Goal: Task Accomplishment & Management: Use online tool/utility

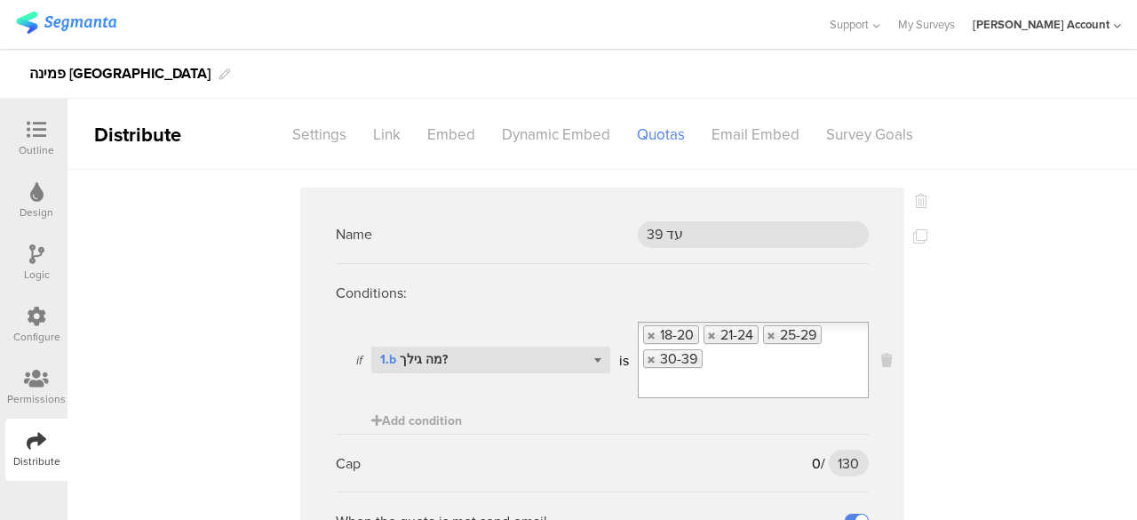
click at [42, 125] on icon at bounding box center [37, 130] width 20 height 20
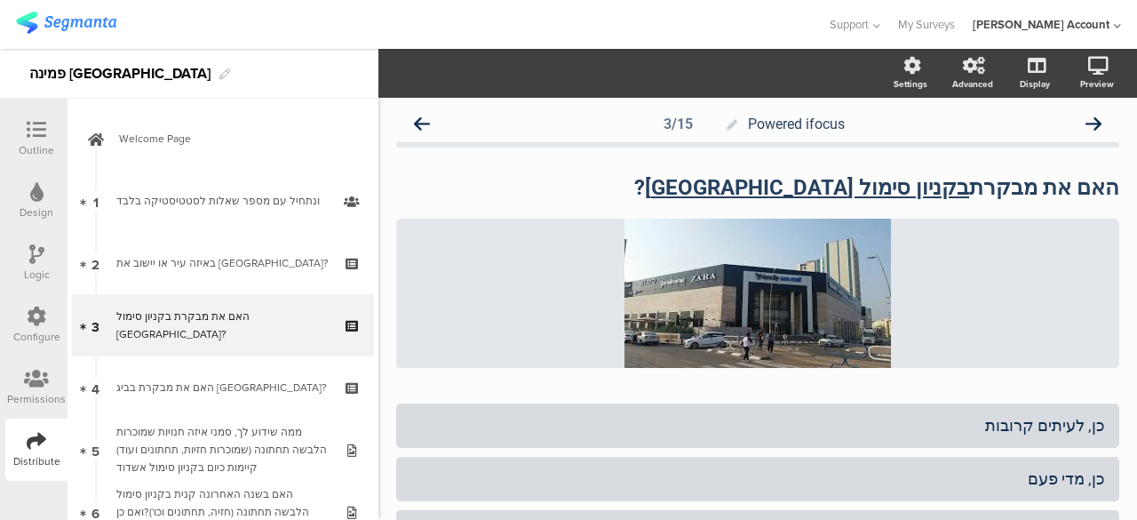
scroll to position [16, 0]
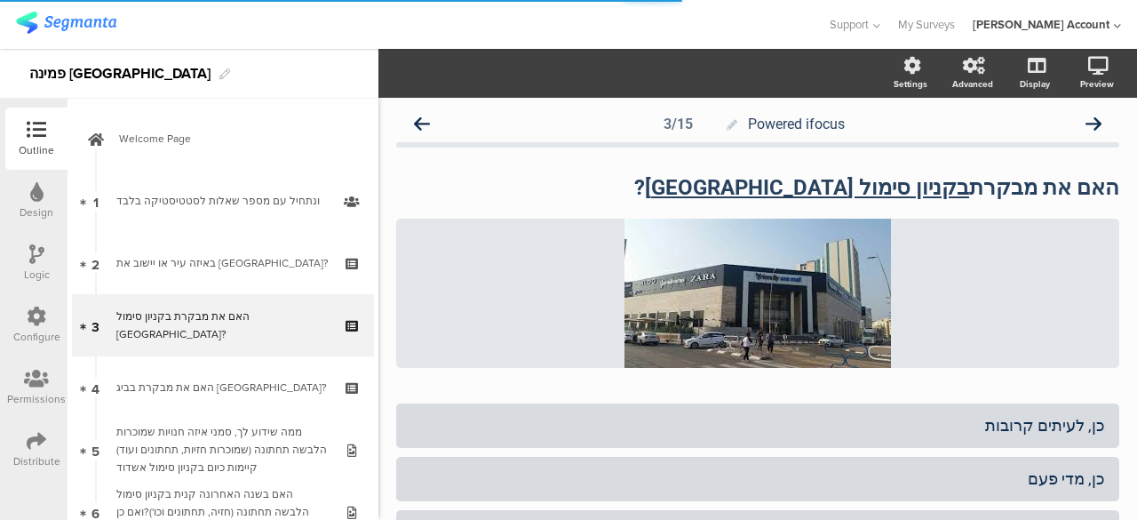
scroll to position [16, 0]
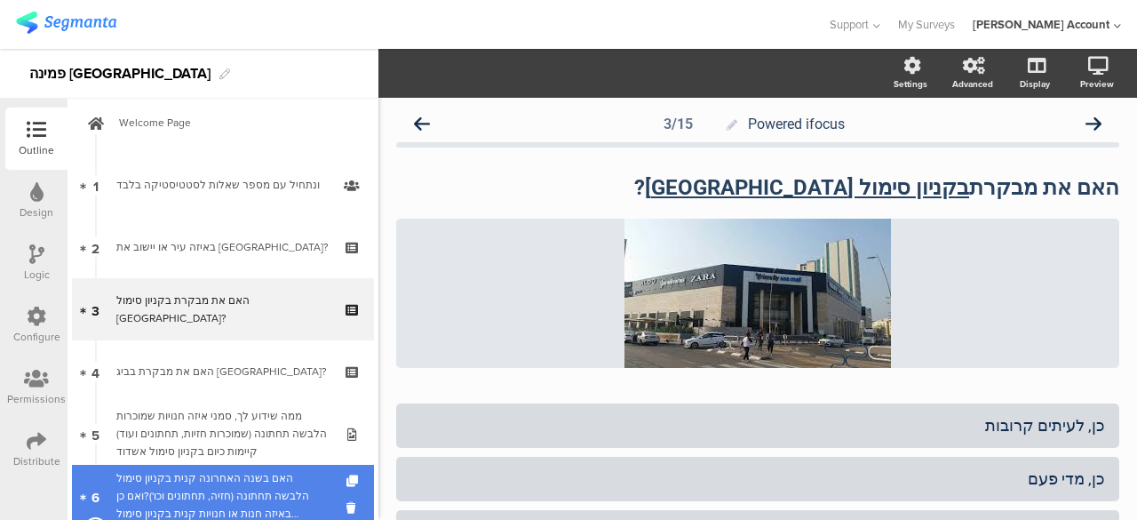
click at [210, 478] on div "האם בשנה האחרונה קנית בקניון סימול הלבשה תחתונה (חזיה, תחתונים וכו')?ואם כן באי…" at bounding box center [222, 495] width 212 height 53
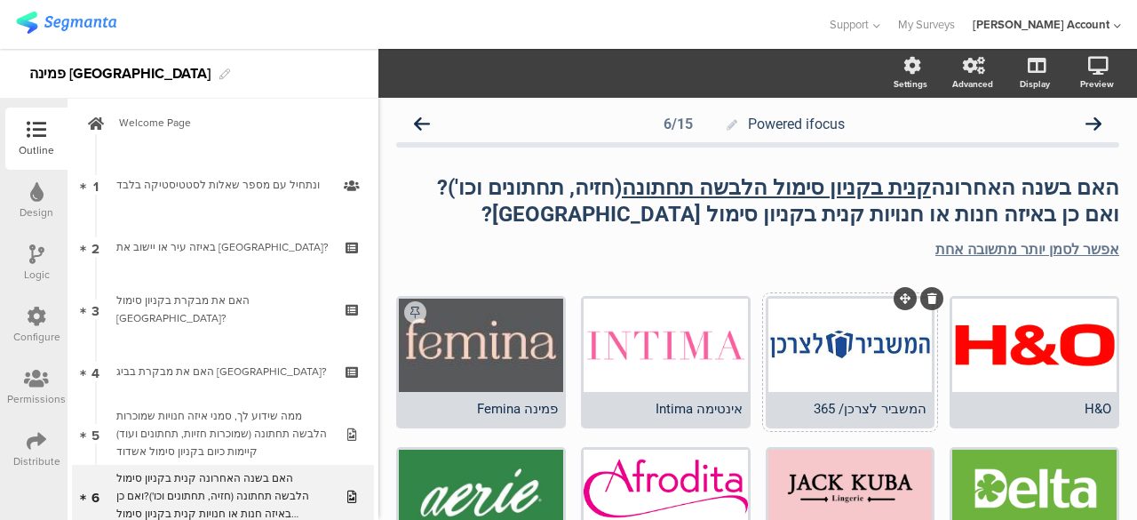
click at [825, 344] on div at bounding box center [850, 344] width 164 height 93
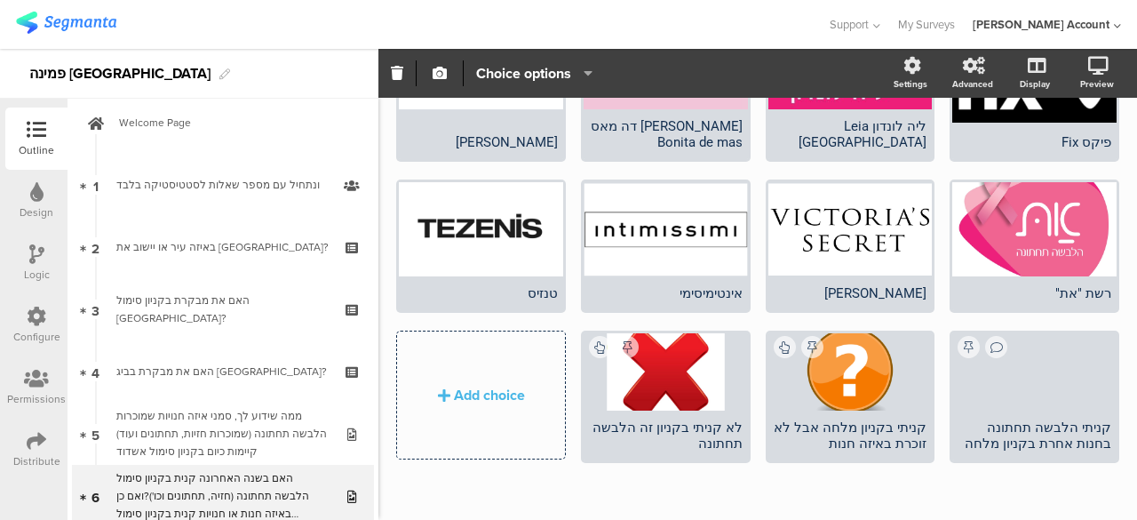
scroll to position [570, 0]
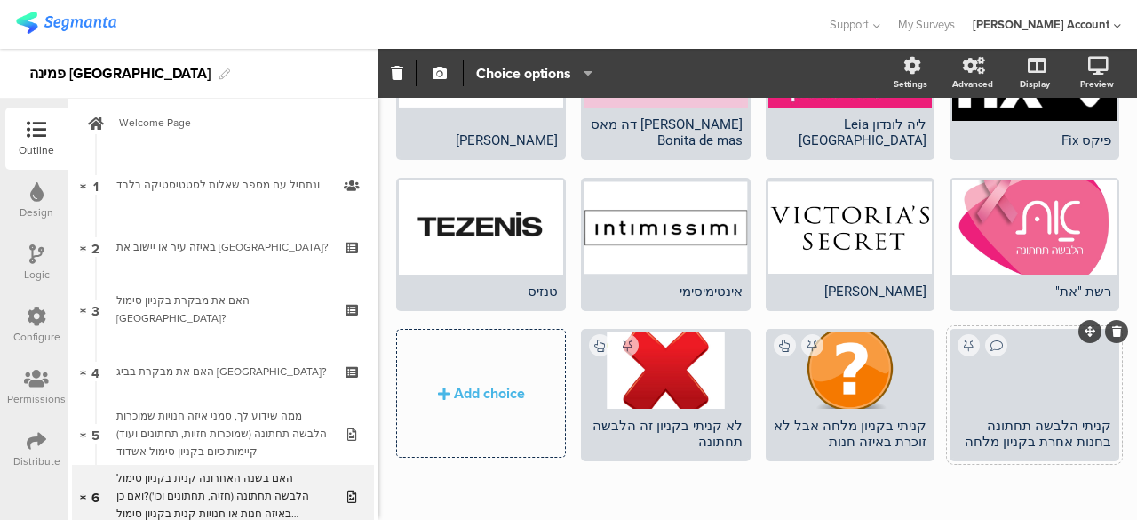
click at [1024, 428] on div "קניתי הלבשה תחתונה בחנות אחרת בקניון מלחה" at bounding box center [1035, 433] width 154 height 32
click at [1023, 424] on div "קניתי הלבשה תחתונה בחנות אחרת בקניון מלחה" at bounding box center [1035, 433] width 154 height 32
click at [990, 427] on div "קניתי הלבשה תחתונה בחנות אחרת בקניון מלסימולחה" at bounding box center [1035, 426] width 154 height 48
click at [847, 417] on div "קניתי בקניון מלחה אבל לא זוכרת באיזה חנות" at bounding box center [851, 433] width 154 height 32
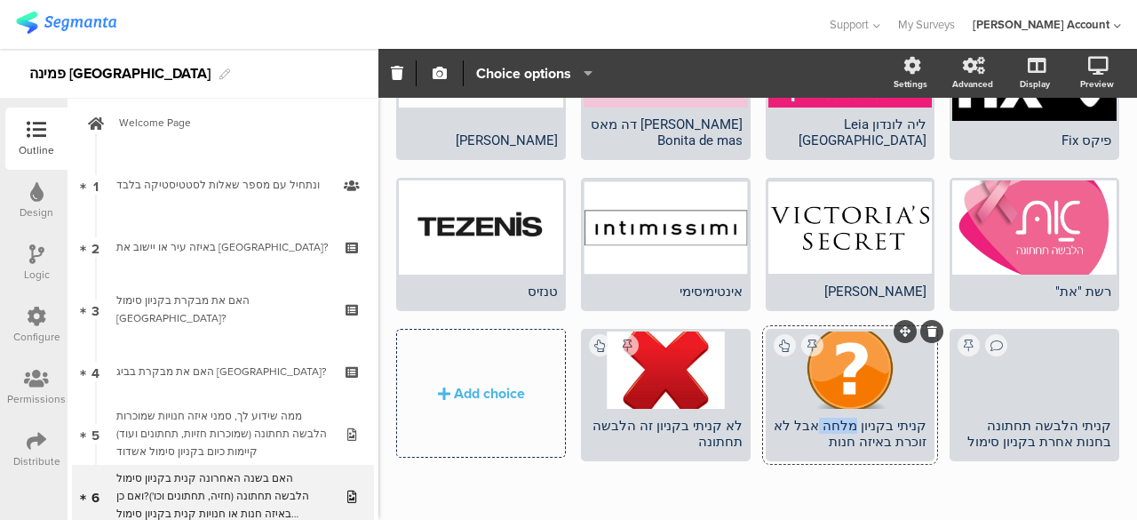
click at [847, 417] on div "קניתי בקניון מלחה אבל לא זוכרת באיזה חנות" at bounding box center [851, 433] width 154 height 32
click at [448, 470] on div "H&O המשביר לצרכן/ 365" at bounding box center [757, 127] width 723 height 802
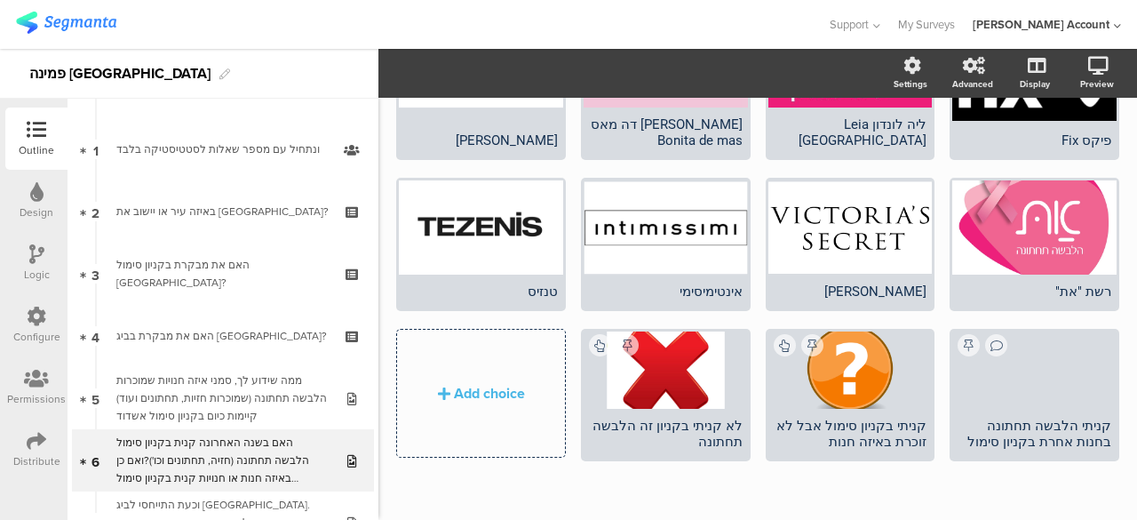
scroll to position [158, 0]
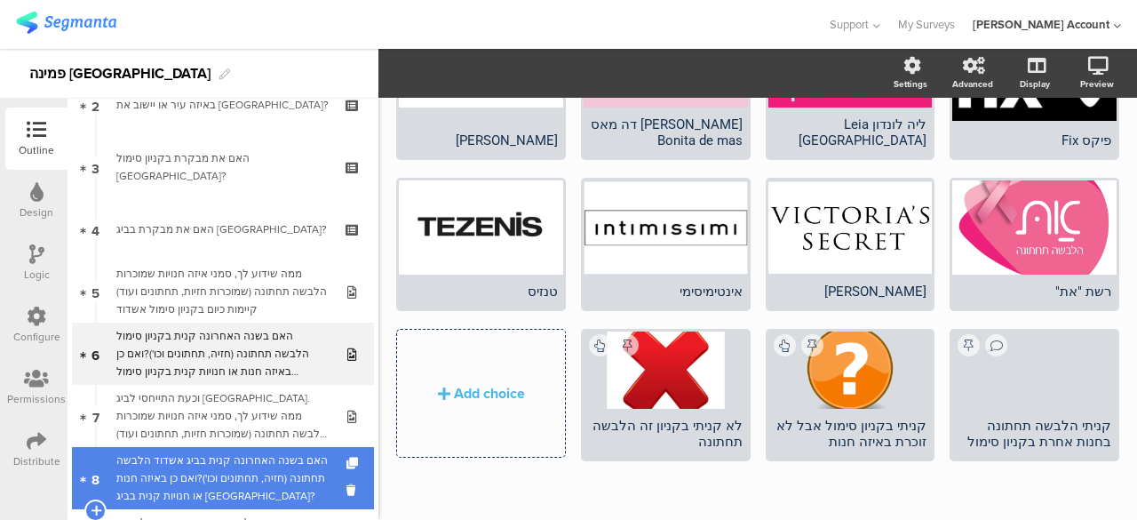
click at [258, 491] on div "האם בשנה האחרונה קנית בביג אשדוד הלבשה תחתונה (חזיה, תחתונים וכו')?ואם כן באיזה…" at bounding box center [222, 477] width 212 height 53
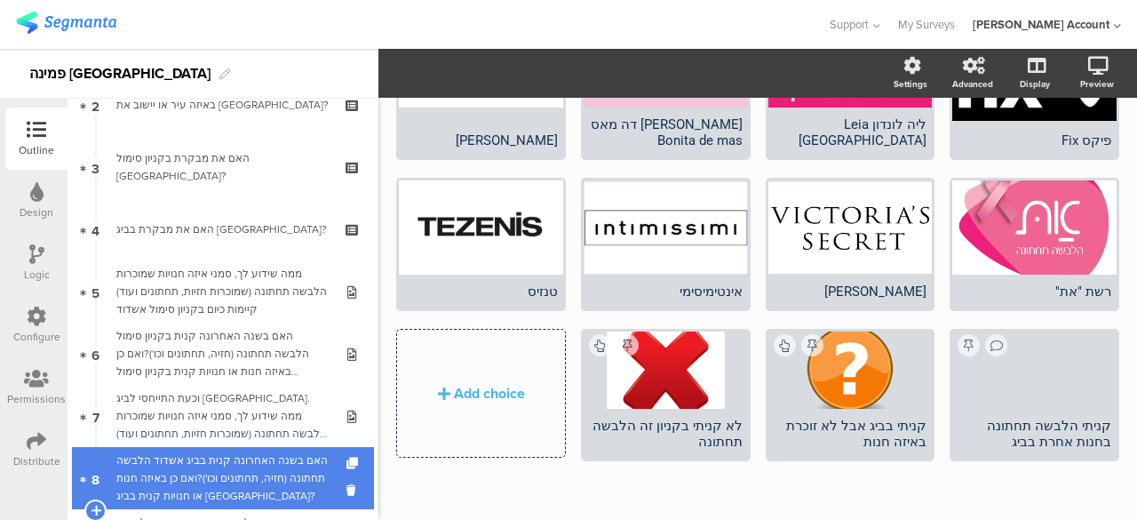
scroll to position [213, 0]
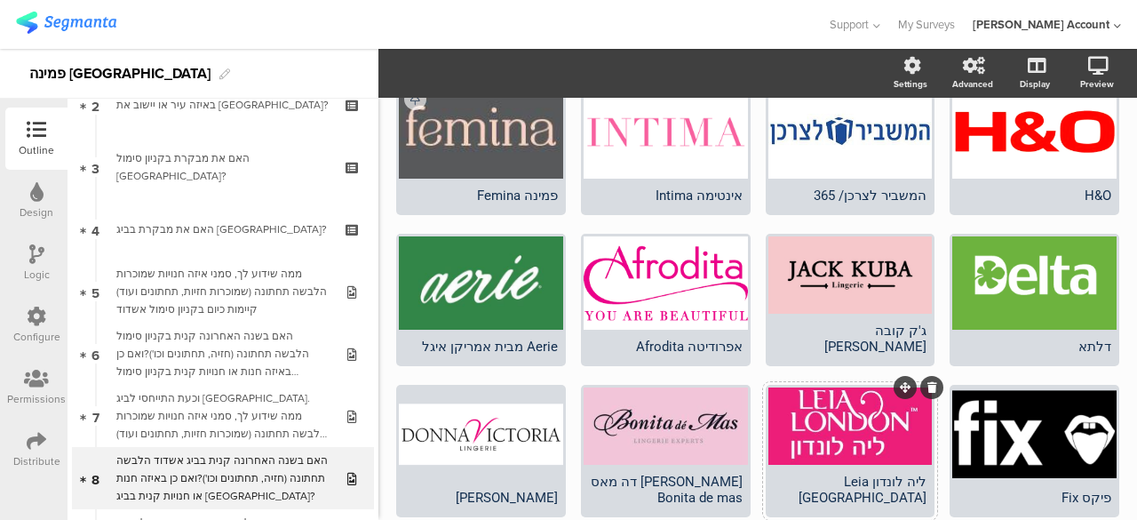
click at [851, 405] on div at bounding box center [850, 425] width 164 height 77
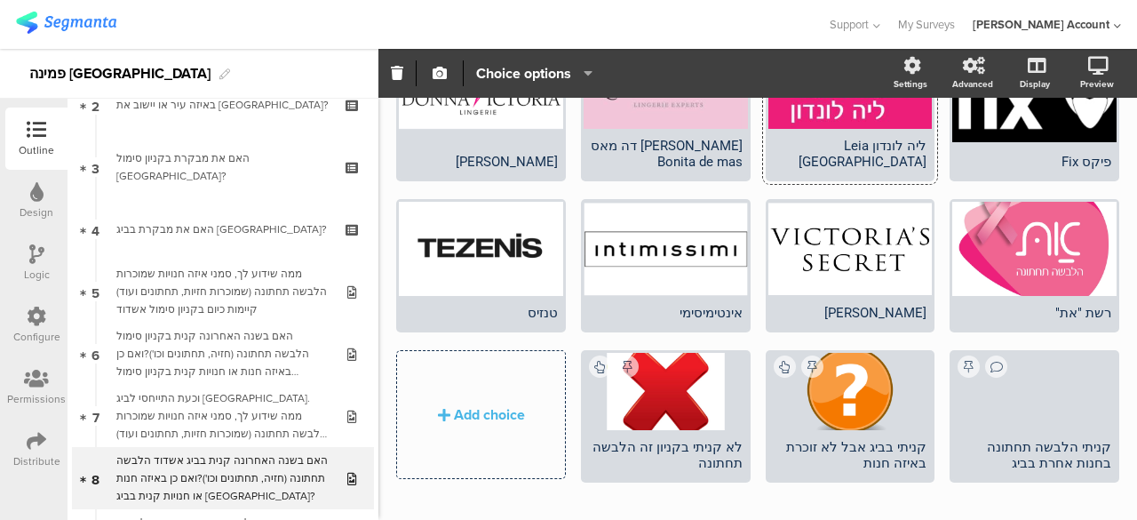
scroll to position [570, 0]
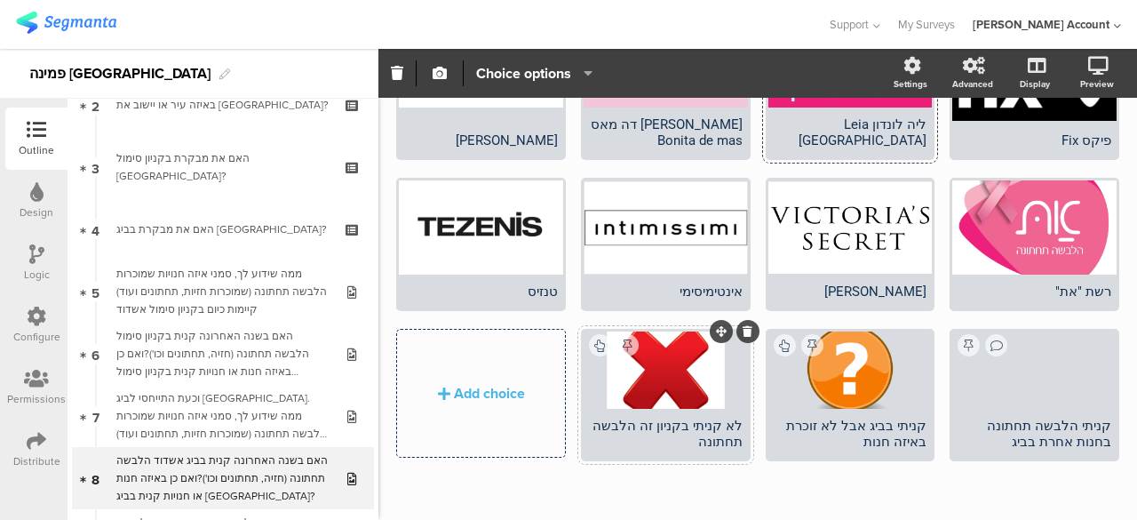
click at [652, 417] on div "לא קניתי בקניון זה הלבשה תחתונה" at bounding box center [666, 433] width 154 height 32
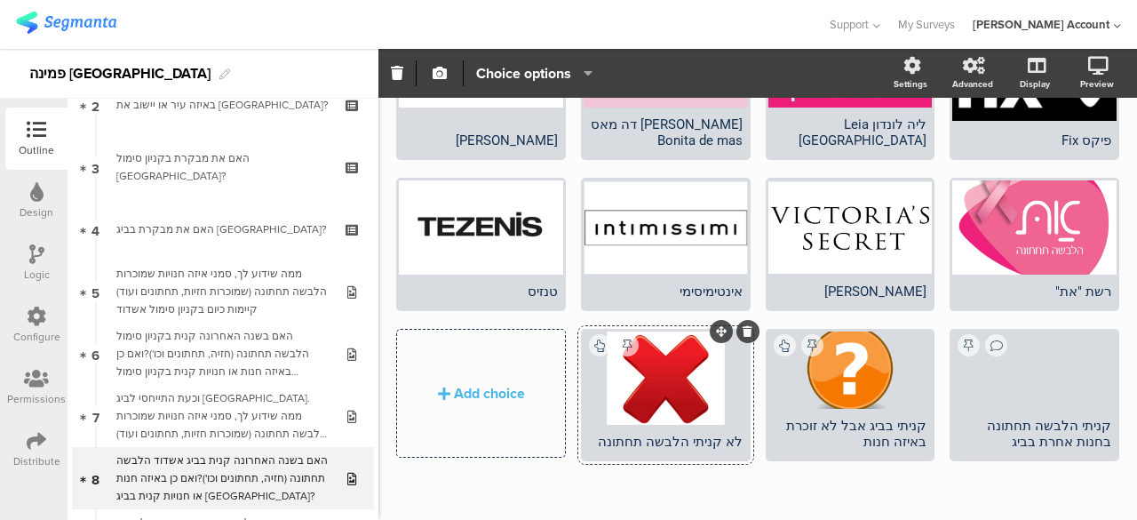
click at [589, 433] on div "לא קניתי הלבשה תחתונה" at bounding box center [666, 441] width 154 height 16
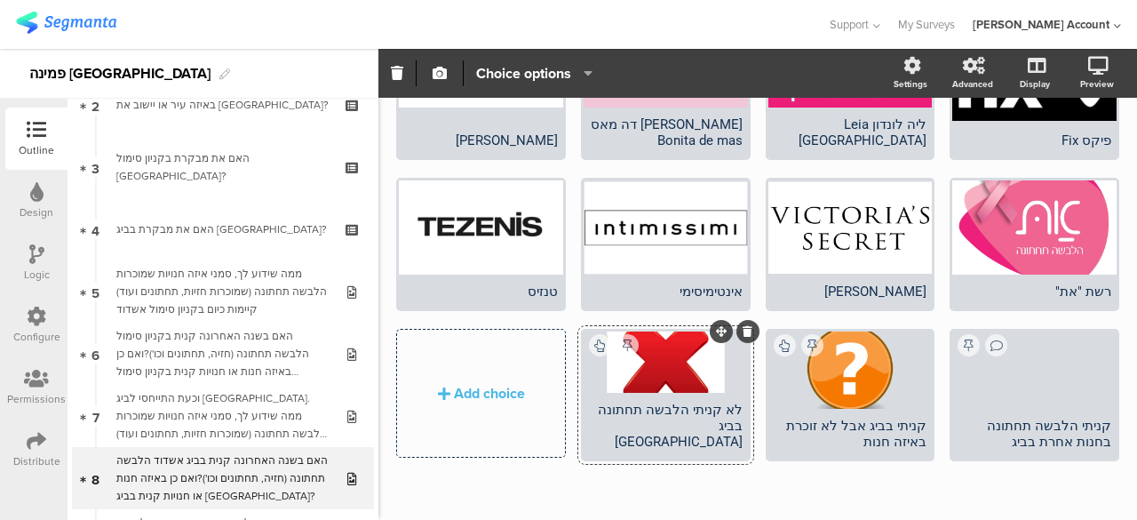
click at [549, 466] on div "H&O המשביר לצרכן/ 365" at bounding box center [757, 127] width 723 height 802
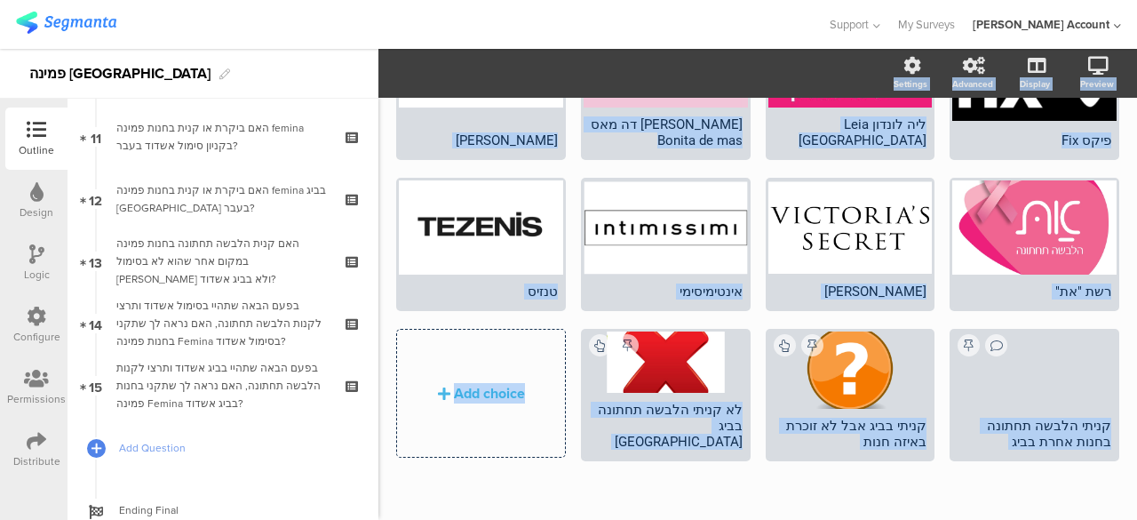
scroll to position [783, 0]
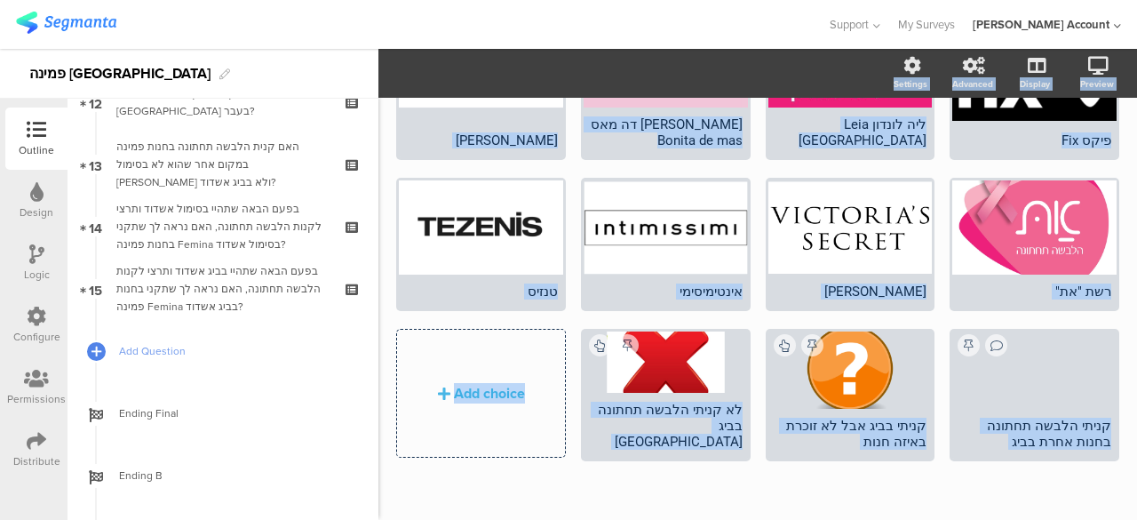
drag, startPoint x: 381, startPoint y: 509, endPoint x: 370, endPoint y: 529, distance: 22.3
click at [370, 519] on html "You are using an unsupported version of Internet Explorer. Unsupported browsers…" at bounding box center [568, 260] width 1137 height 520
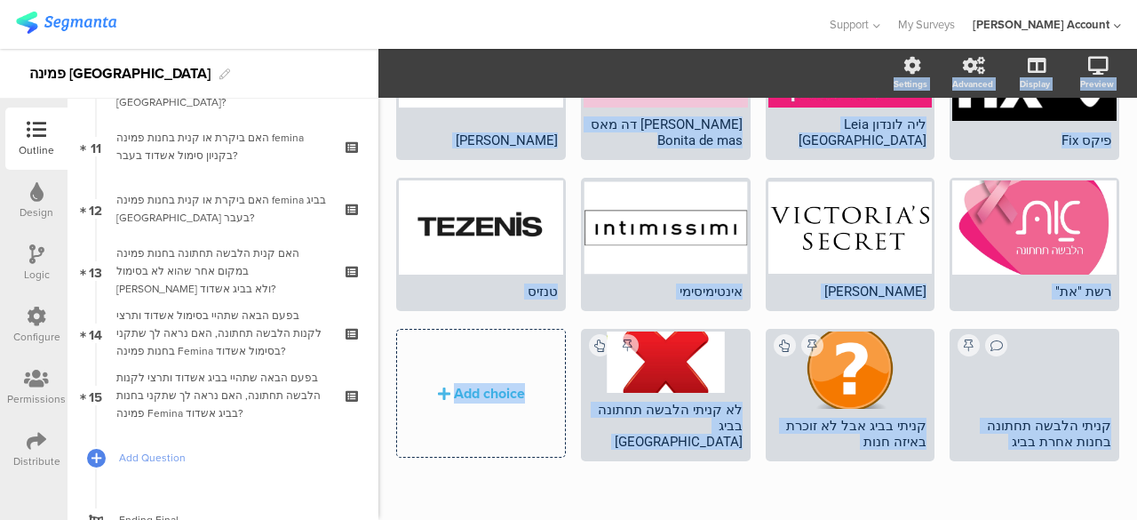
scroll to position [640, 0]
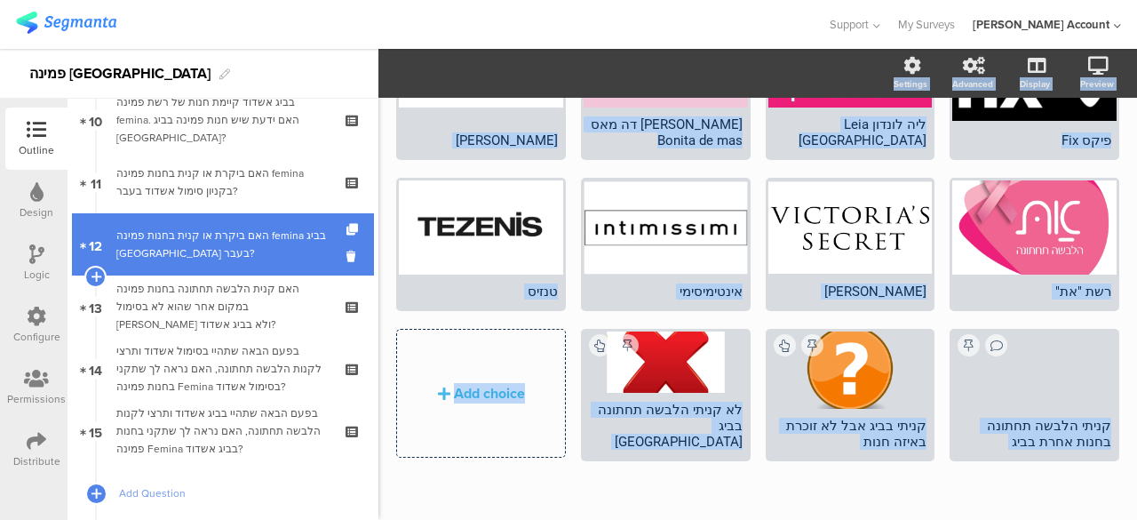
click at [252, 266] on link "12 האם ביקרת או קנית בחנות פמינה femina בביג אשדוד בעבר?" at bounding box center [223, 244] width 302 height 62
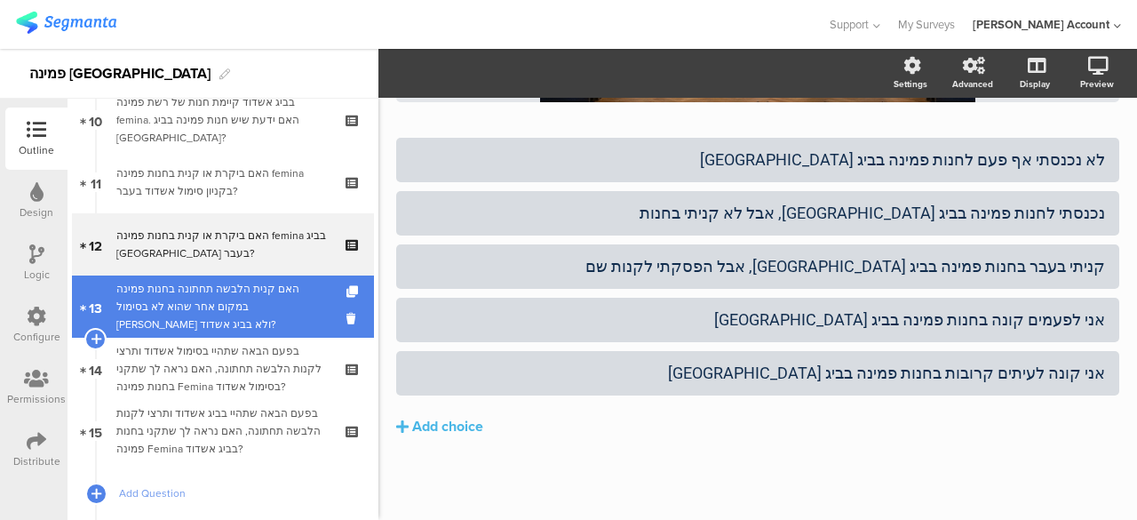
scroll to position [400, 0]
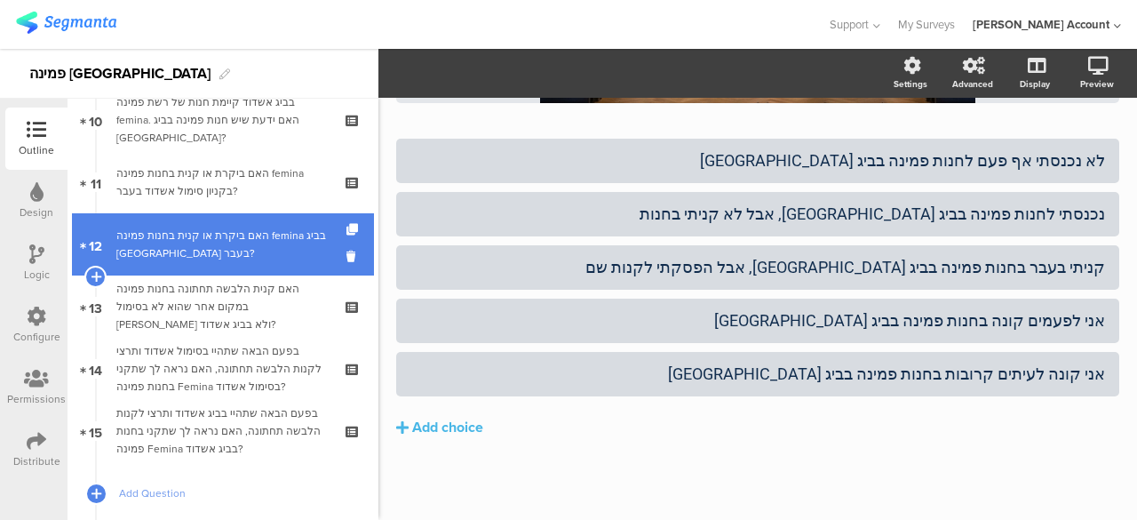
click at [265, 253] on div "האם ביקרת או קנית בחנות פמינה femina בביג [GEOGRAPHIC_DATA] בעבר?" at bounding box center [222, 245] width 212 height 36
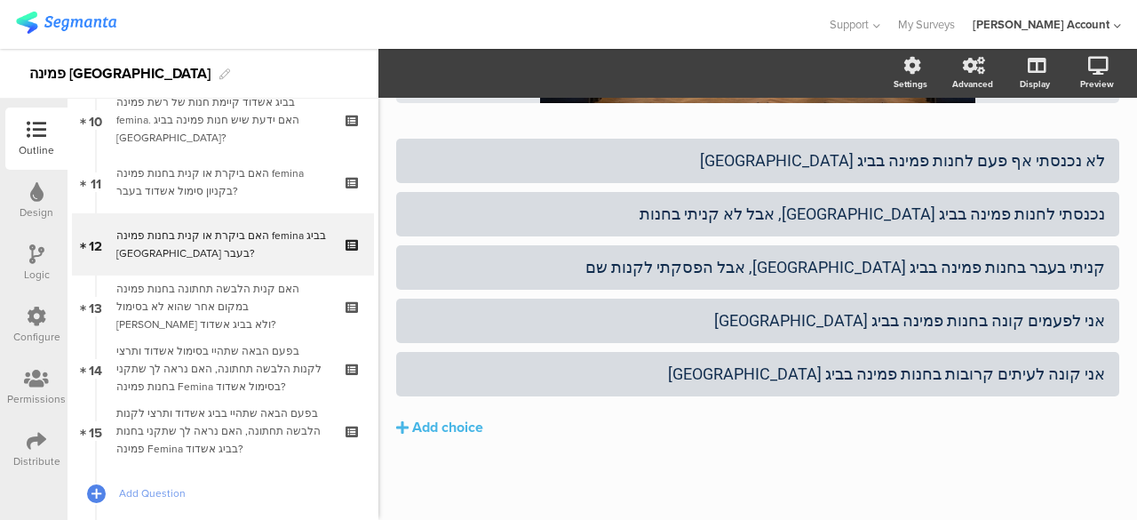
click at [41, 251] on icon at bounding box center [36, 254] width 15 height 20
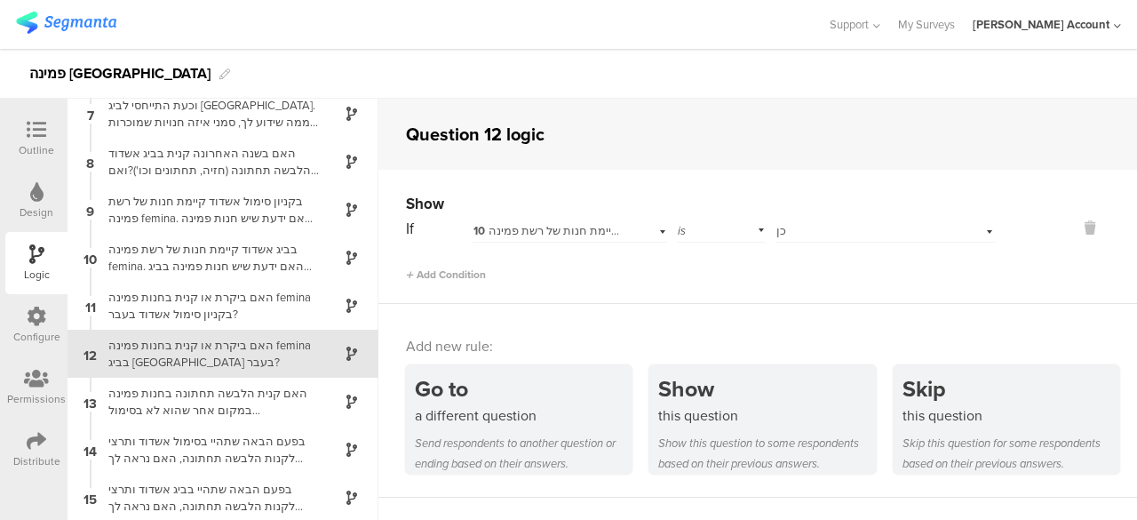
scroll to position [298, 0]
click at [505, 230] on span "10 בביג אשדוד קיימת חנות של רשת פמינה femina. האם ידעת שיש חנות פמינה בביג אשדו…" at bounding box center [734, 230] width 522 height 17
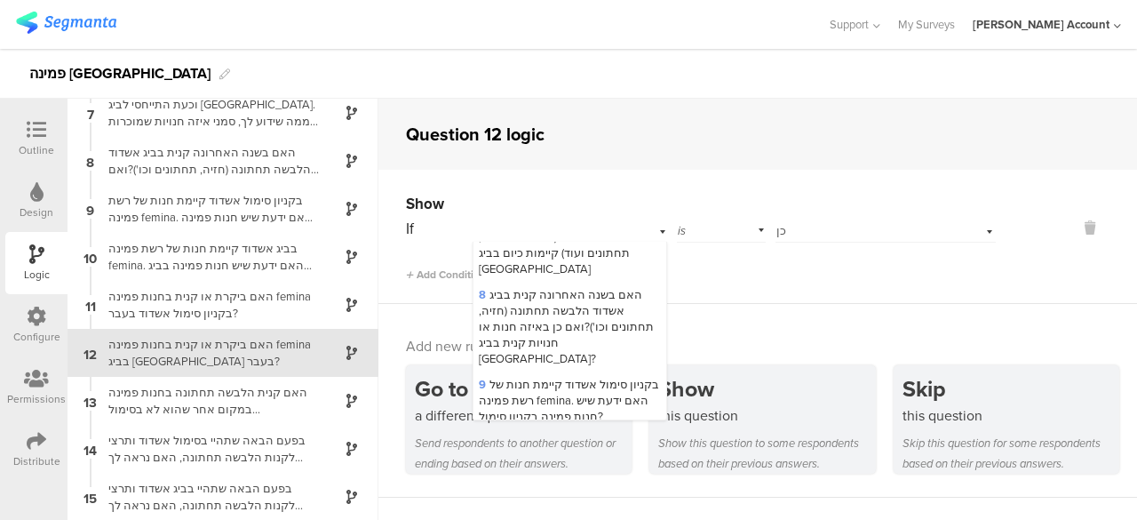
scroll to position [569, 0]
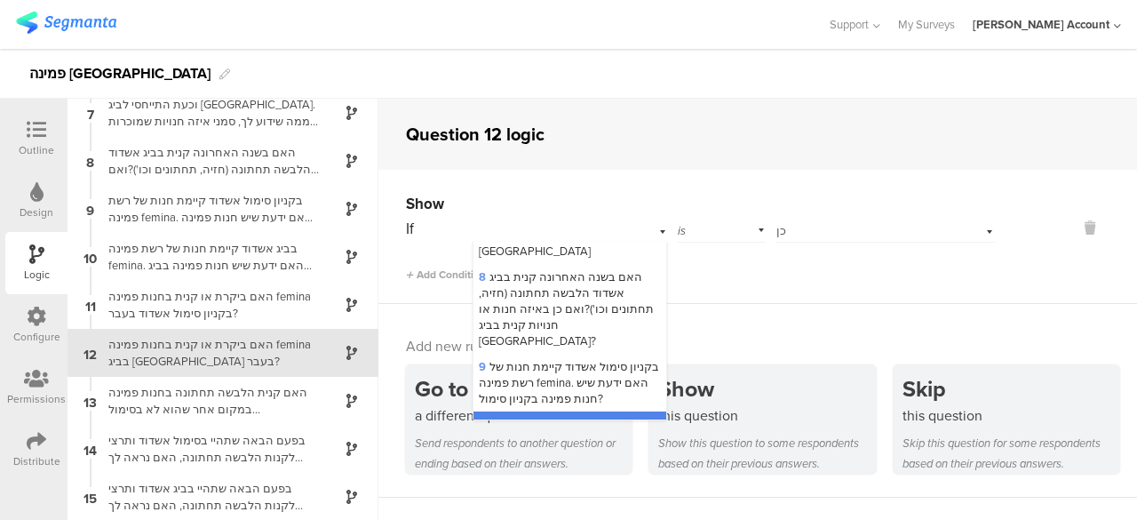
click at [584, 415] on span "10 בביג אשדוד קיימת חנות של רשת פמינה femina. האם ידעת שיש חנות פמינה בביג אשדו…" at bounding box center [566, 439] width 174 height 49
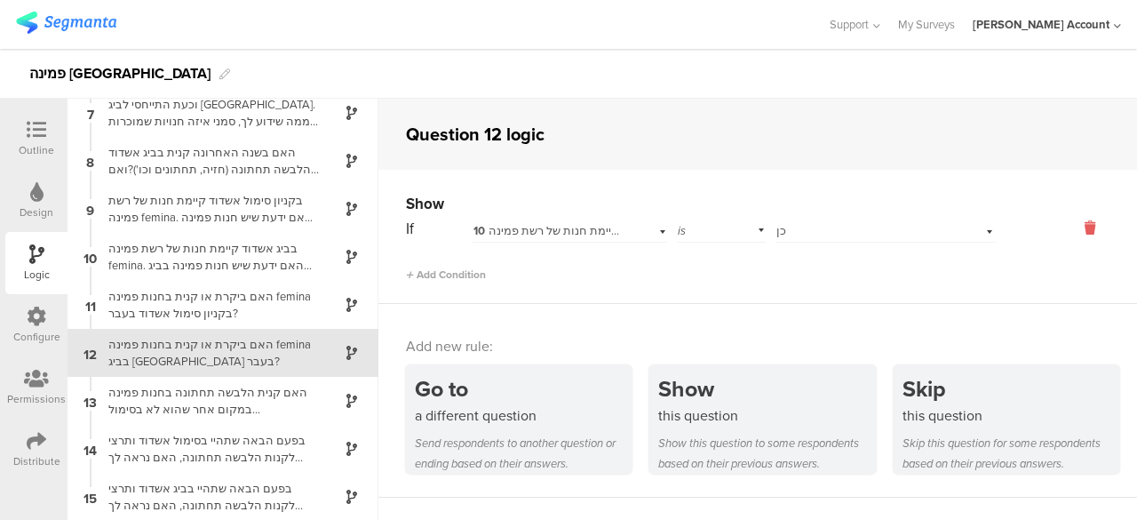
click at [1077, 230] on icon at bounding box center [1090, 228] width 43 height 20
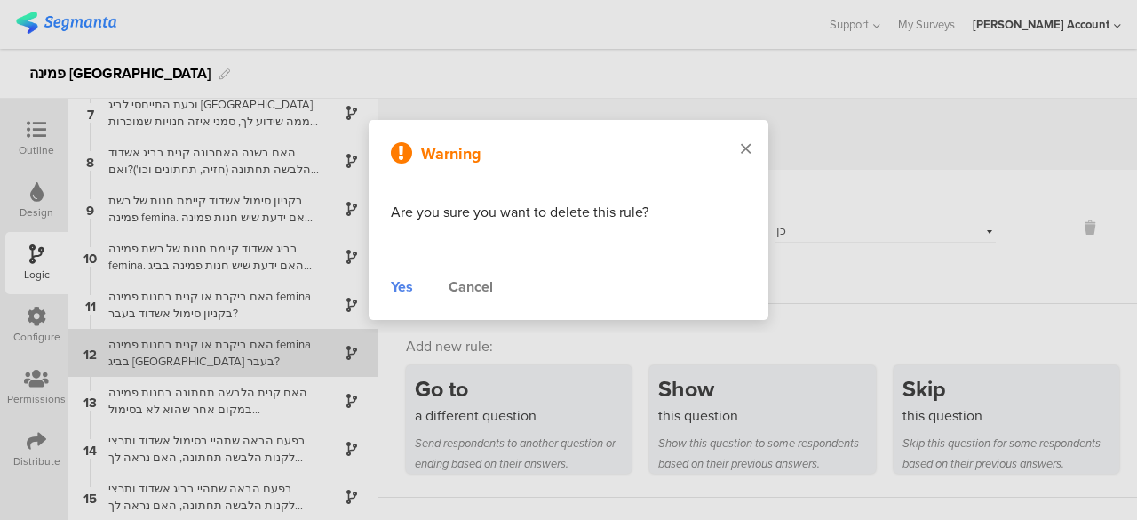
click at [743, 145] on icon at bounding box center [746, 148] width 10 height 16
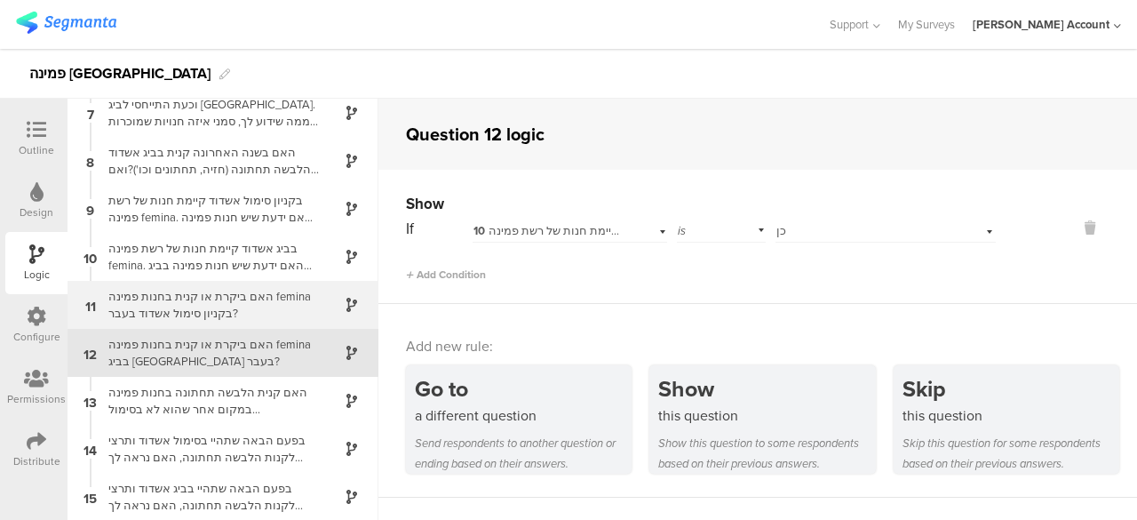
click at [238, 296] on div "האם ביקרת או קנית בחנות פמינה femina בקניון סימול אשדוד בעבר?" at bounding box center [209, 305] width 222 height 34
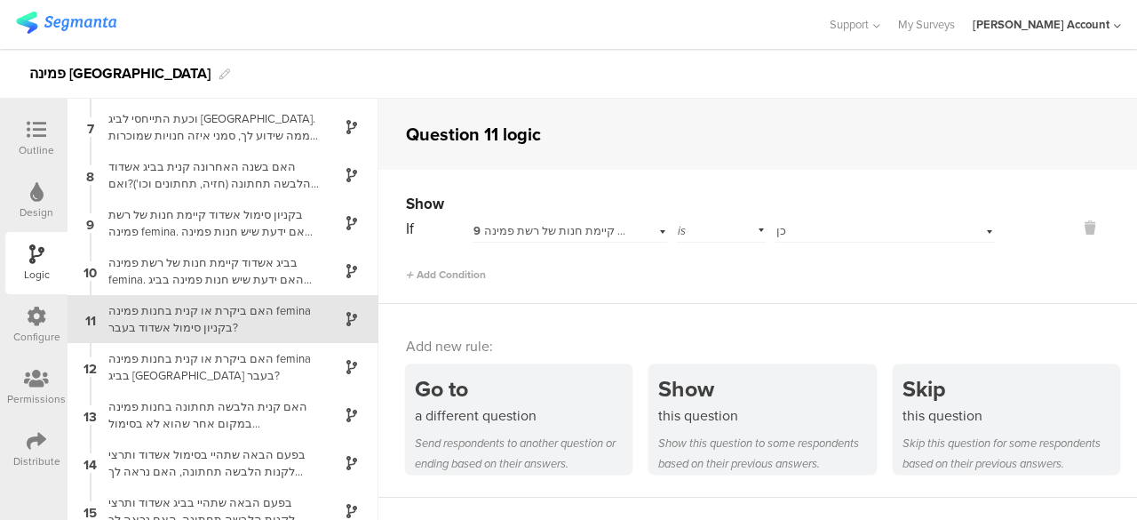
scroll to position [293, 0]
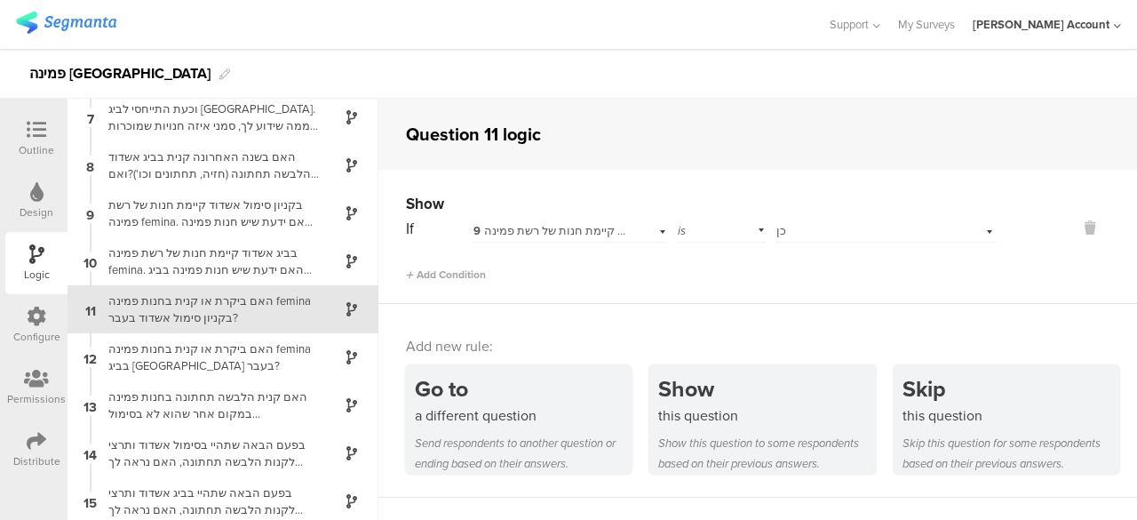
click at [509, 228] on span "9 בקניון סימול אשדוד קיימת חנות של רשת פמינה femina. האם ידעת שיש חנות פמינה בק…" at bounding box center [713, 230] width 480 height 17
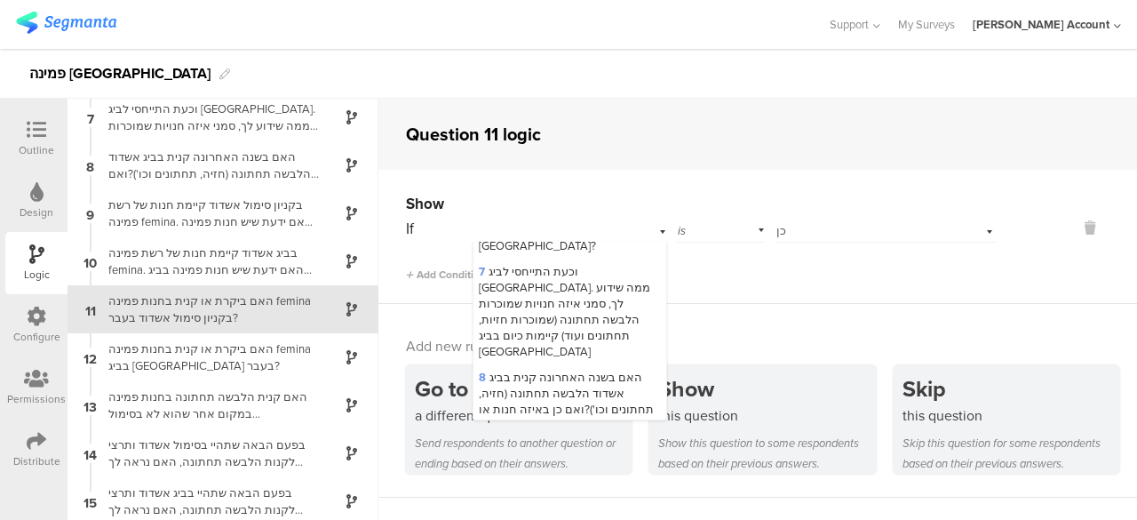
scroll to position [485, 0]
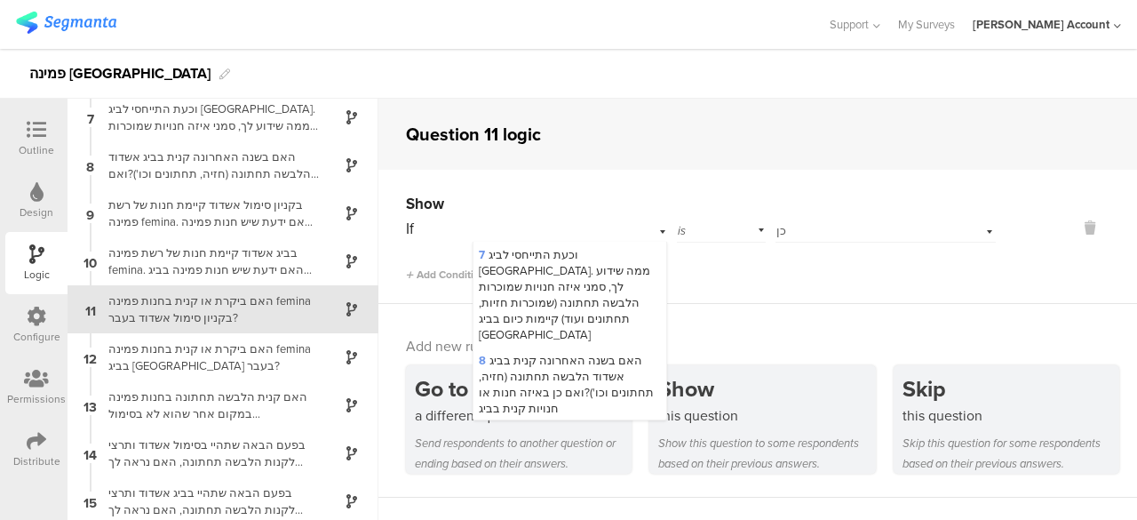
click at [577, 441] on span "9 בקניון סימול אשדוד קיימת חנות של רשת פמינה femina. האם ידעת שיש חנות פמינה בק…" at bounding box center [569, 465] width 180 height 49
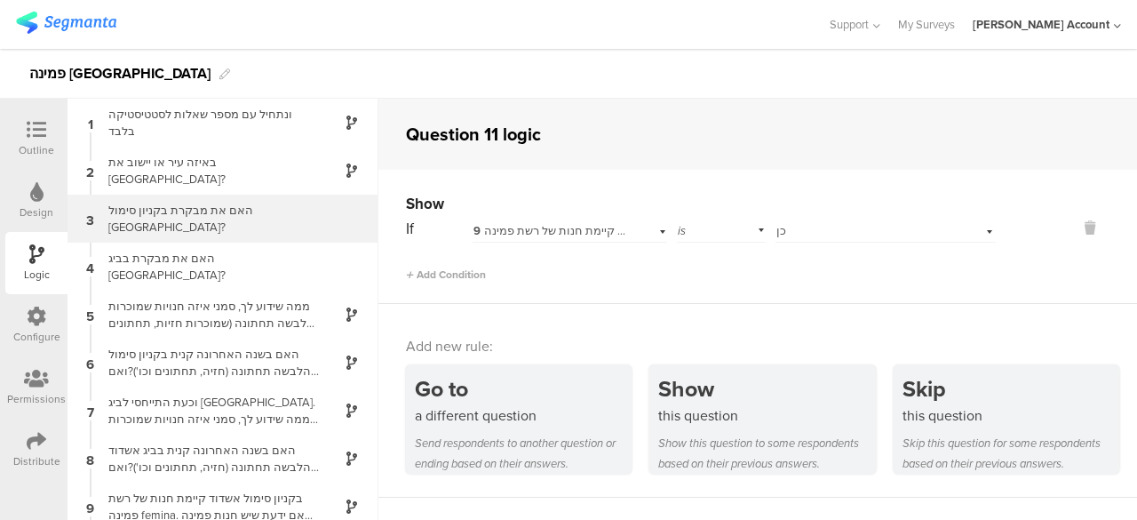
click at [221, 216] on div "האם את מבקרת בקניון סימול [GEOGRAPHIC_DATA]?" at bounding box center [209, 219] width 222 height 34
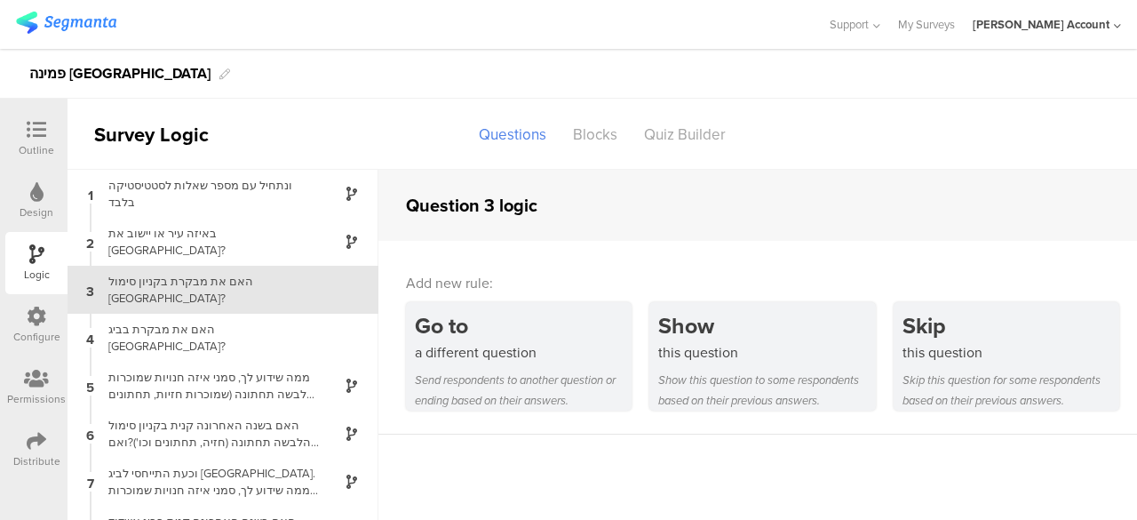
click at [25, 133] on div at bounding box center [37, 131] width 36 height 22
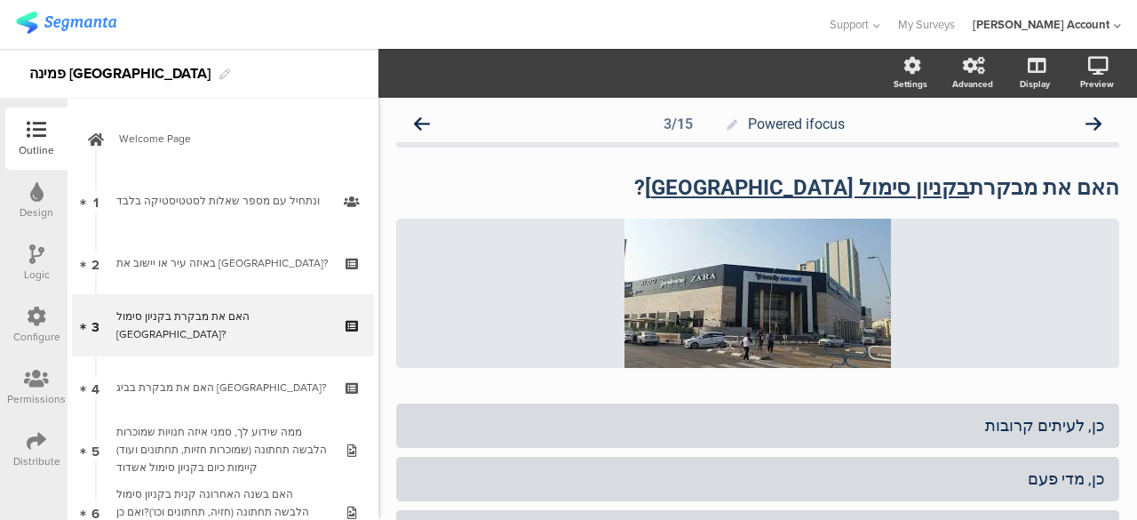
scroll to position [16, 0]
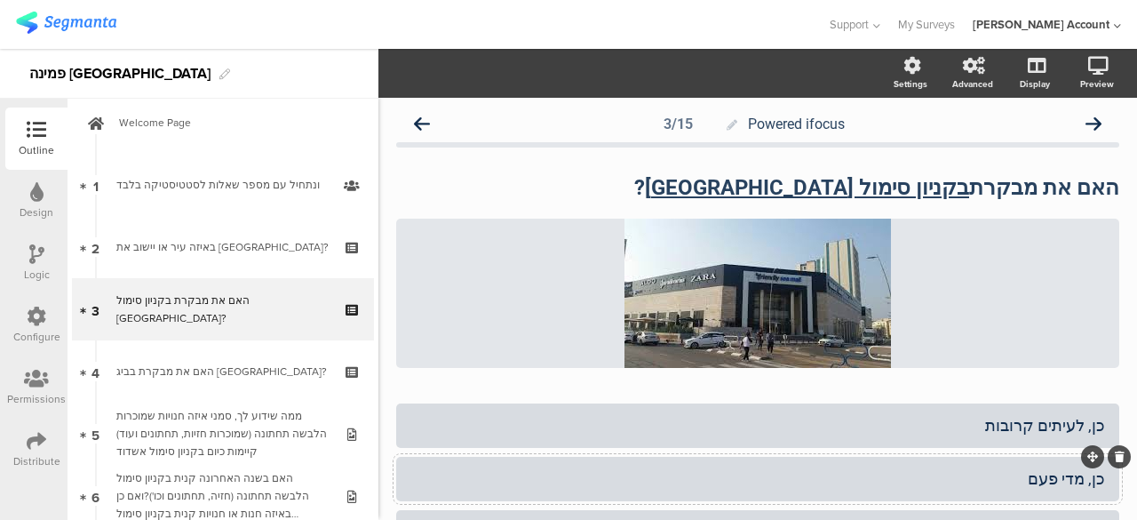
click at [844, 473] on div "כן, מדי פעם" at bounding box center [757, 478] width 695 height 20
click at [874, 417] on div "כן, לעיתים קרובות" at bounding box center [757, 425] width 695 height 20
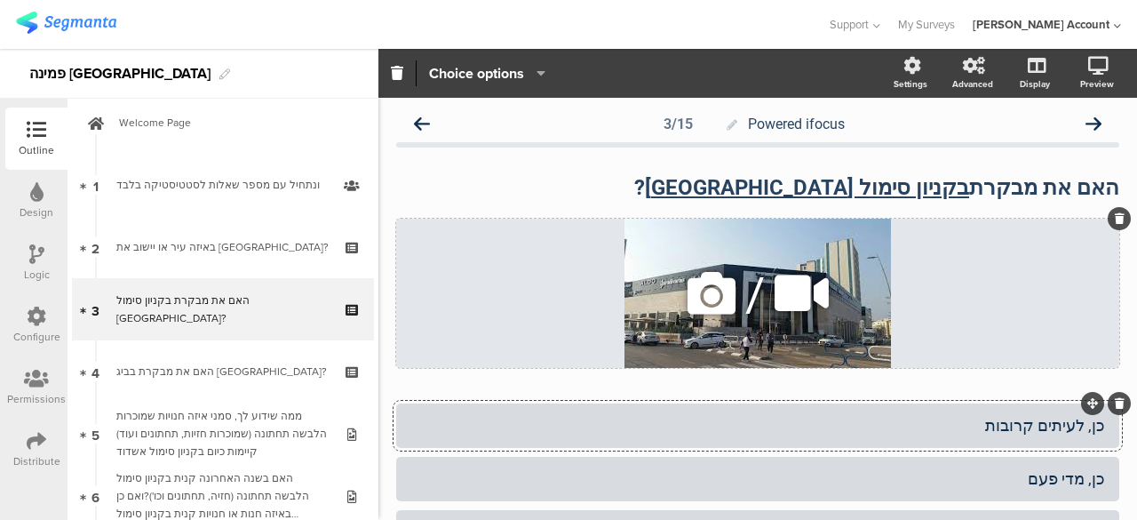
click at [666, 265] on div "/" at bounding box center [757, 293] width 723 height 149
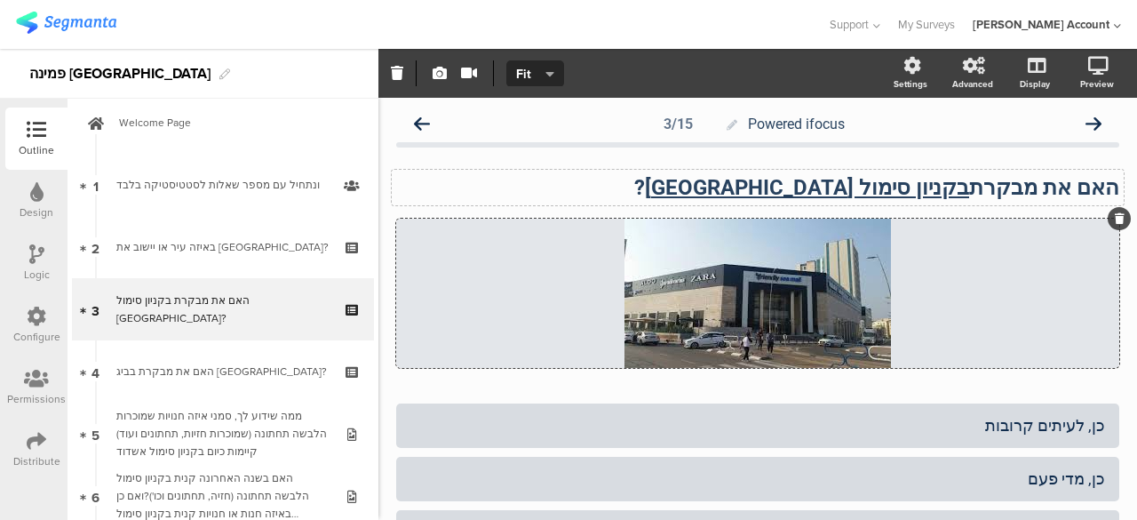
click at [908, 194] on div "האם את מבקרת בקניון סימול אשדוד ? האם את מבקרת בקניון סימול אשדוד ?" at bounding box center [758, 188] width 732 height 36
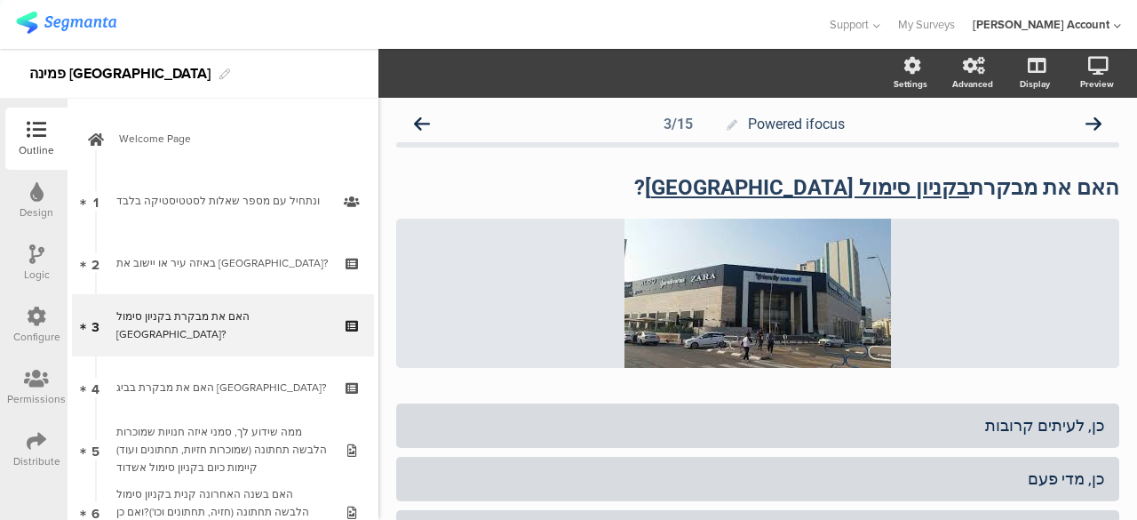
scroll to position [16, 0]
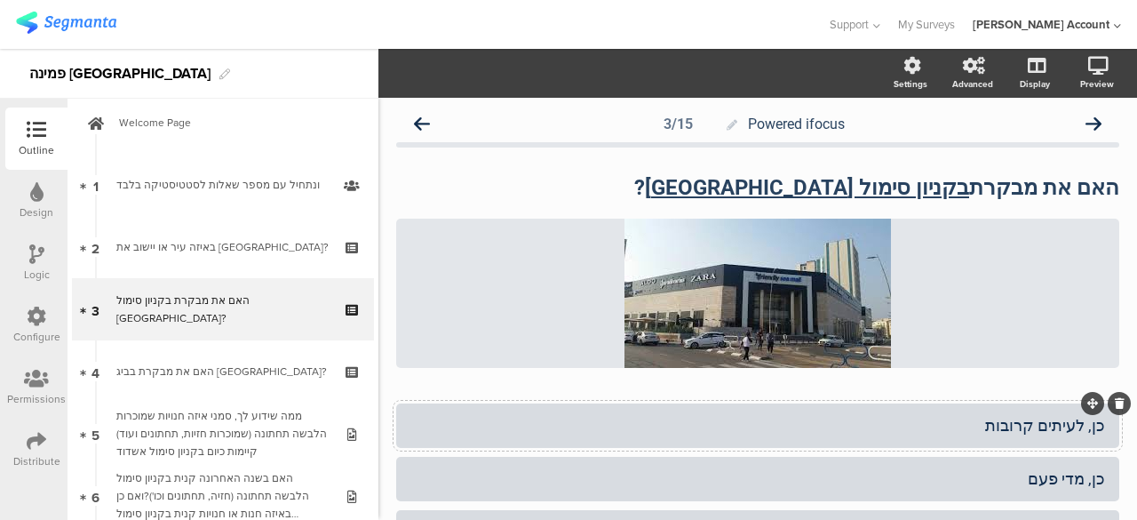
click at [974, 420] on div "כן, לעיתים קרובות" at bounding box center [757, 425] width 695 height 20
click at [1033, 499] on div at bounding box center [757, 479] width 723 height 44
click at [1029, 507] on div "כן, לעיתים קרובות כן, מדי פעם כן, לעיתים רחוקות" at bounding box center [757, 505] width 723 height 204
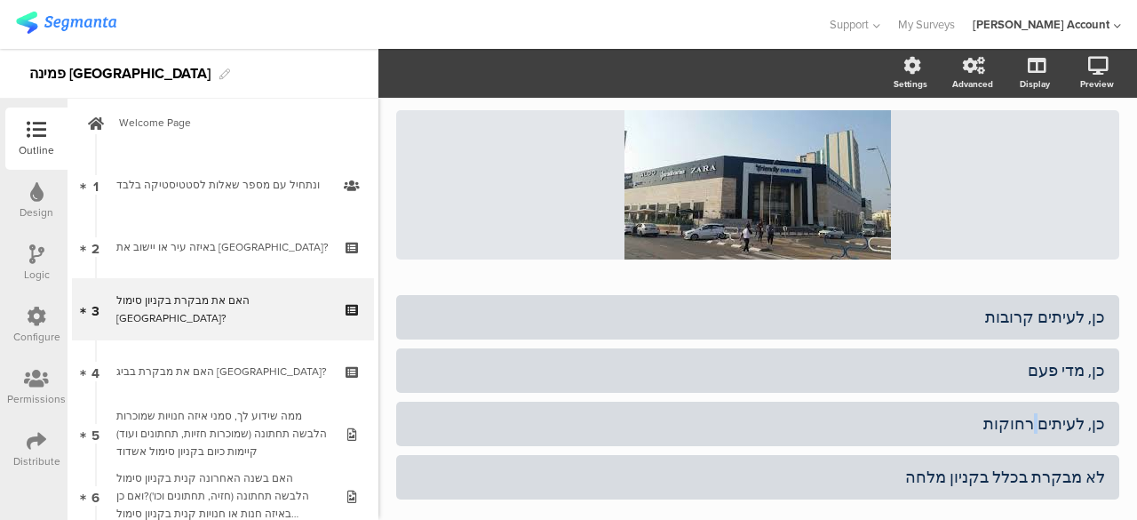
scroll to position [211, 0]
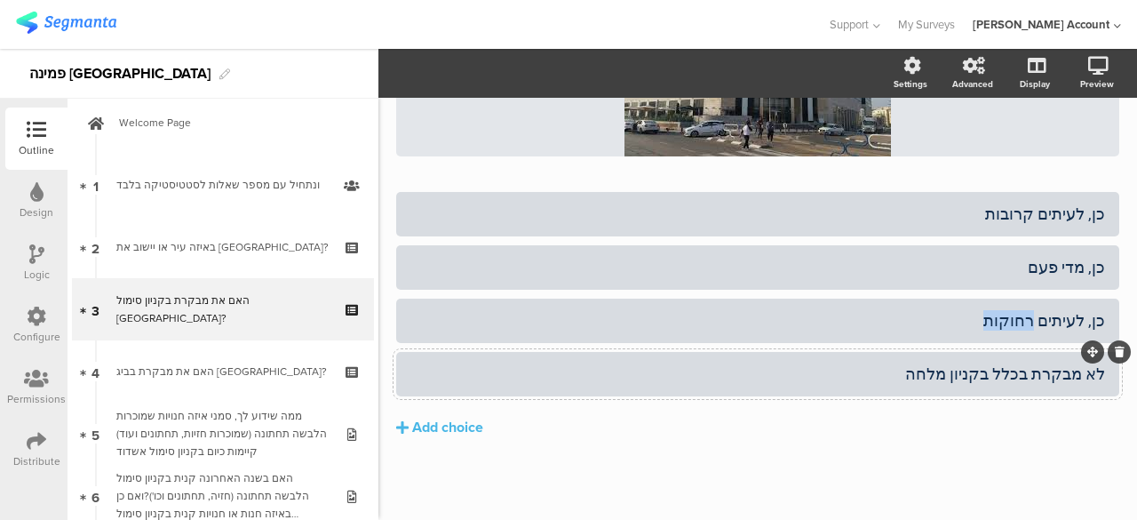
drag, startPoint x: 1029, startPoint y: 507, endPoint x: 934, endPoint y: 370, distance: 166.6
click at [934, 370] on div "כן, לעיתים קרובות כן, מדי פעם כן, לעיתים רחוקות" at bounding box center [757, 294] width 723 height 204
click at [934, 370] on div "לא מבקרת בכלל בקניון מלחה" at bounding box center [757, 373] width 695 height 20
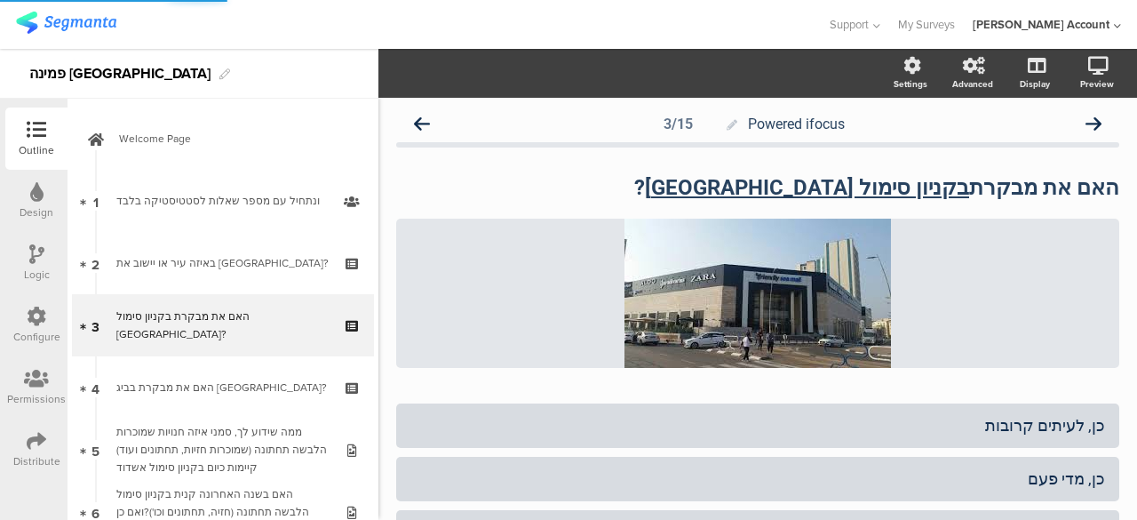
scroll to position [16, 0]
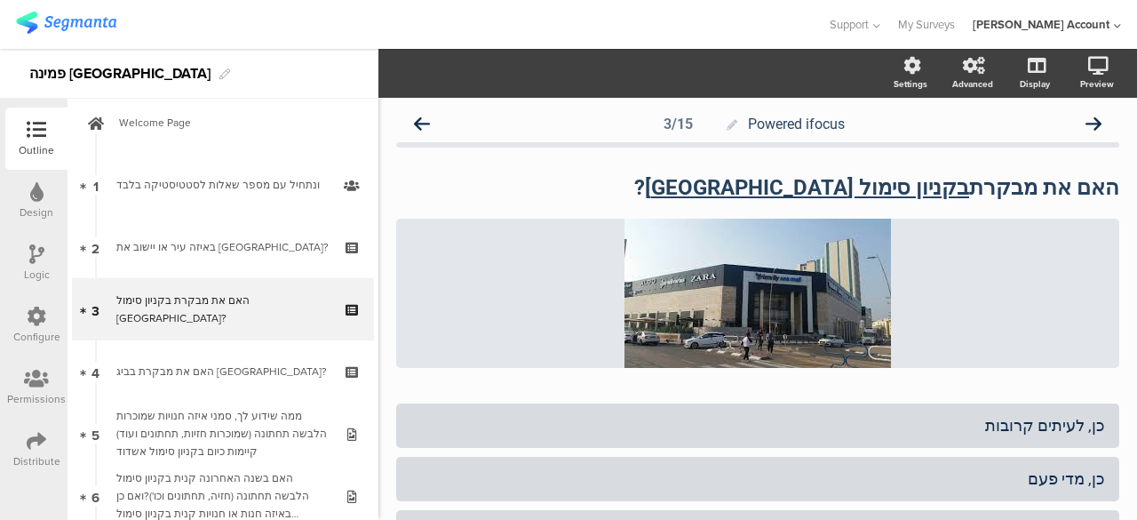
click at [1043, 507] on div "כן, לעיתים קרובות כן, מדי פעם כן, לעיתים רחוקות" at bounding box center [757, 505] width 723 height 204
click at [1031, 477] on div "כן, מדי פעם" at bounding box center [757, 478] width 695 height 20
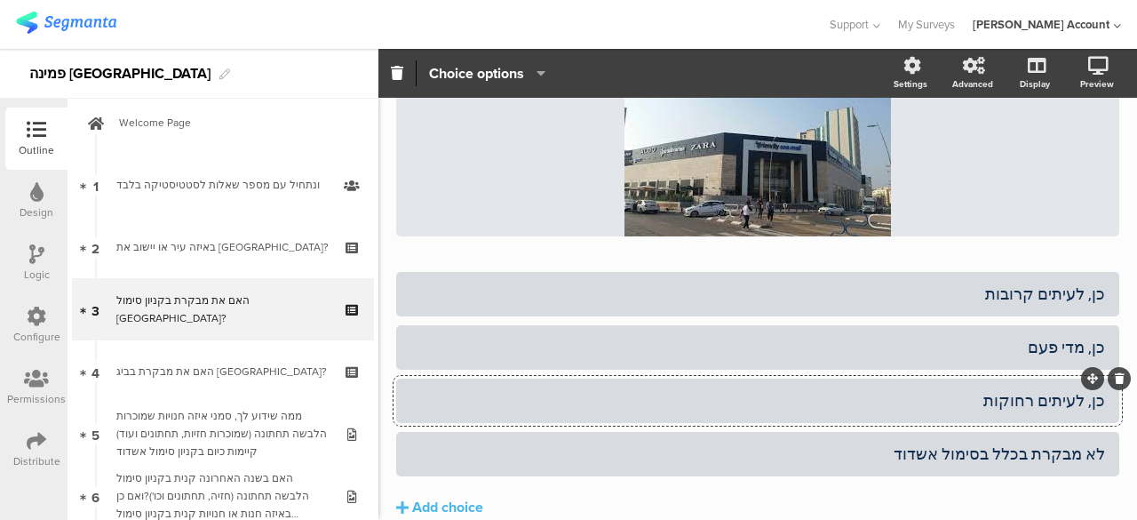
scroll to position [178, 0]
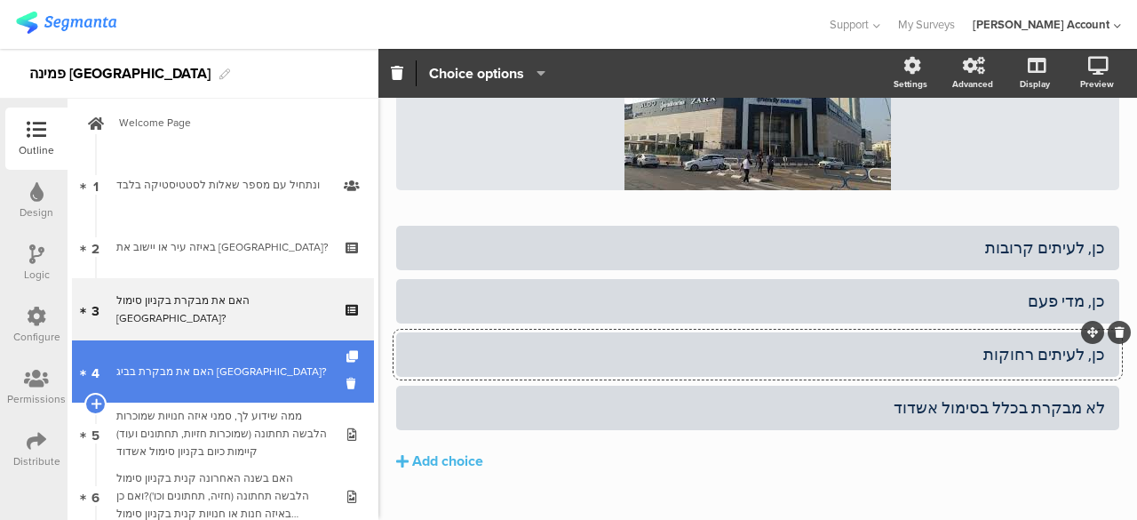
click at [178, 365] on div "האם את מבקרת בביג [GEOGRAPHIC_DATA]?" at bounding box center [222, 371] width 212 height 18
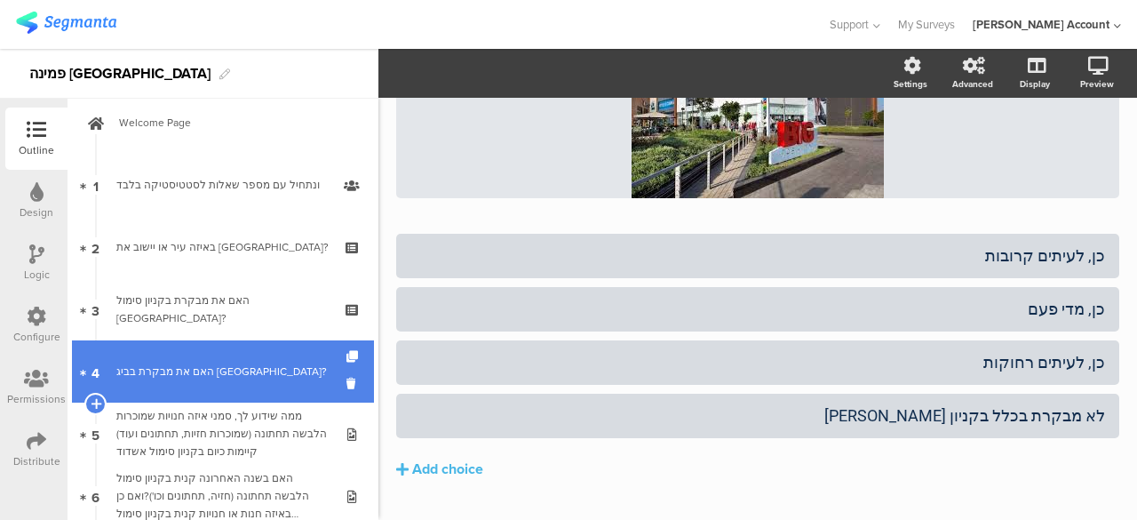
scroll to position [178, 0]
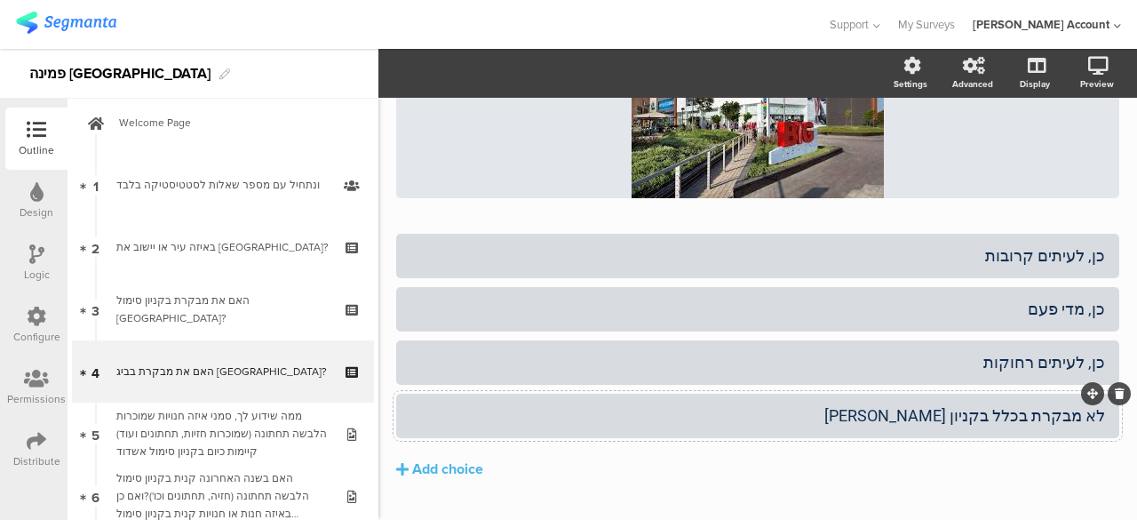
click at [748, 428] on div "לא מבקרת בכלל בקניון [PERSON_NAME]" at bounding box center [757, 415] width 695 height 29
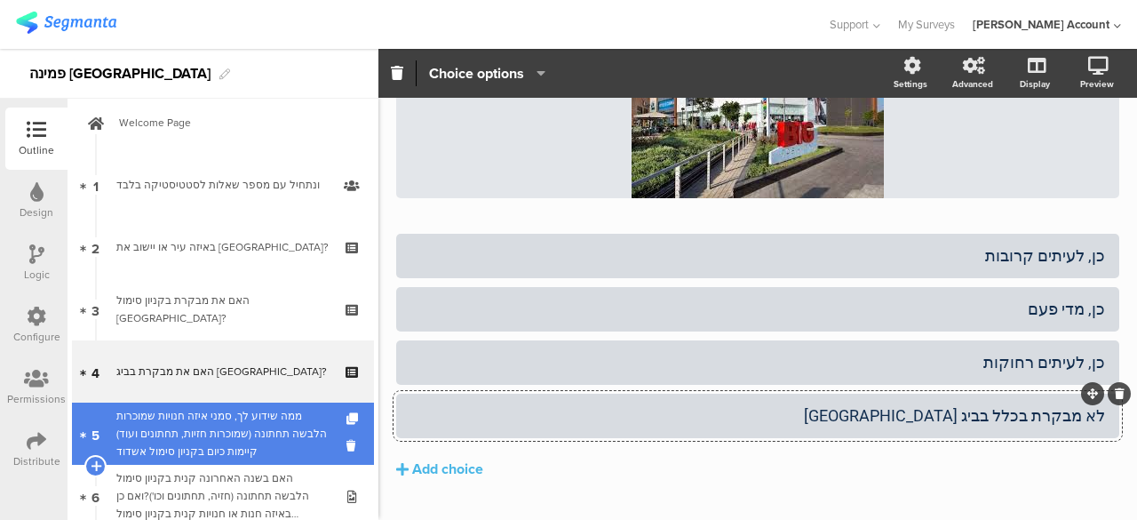
click at [133, 432] on div "ממה שידוע לך, סמני איזה חנויות שמוכרות הלבשה תחתונה (שמוכרות חזיות, תחתונים ועו…" at bounding box center [222, 433] width 212 height 53
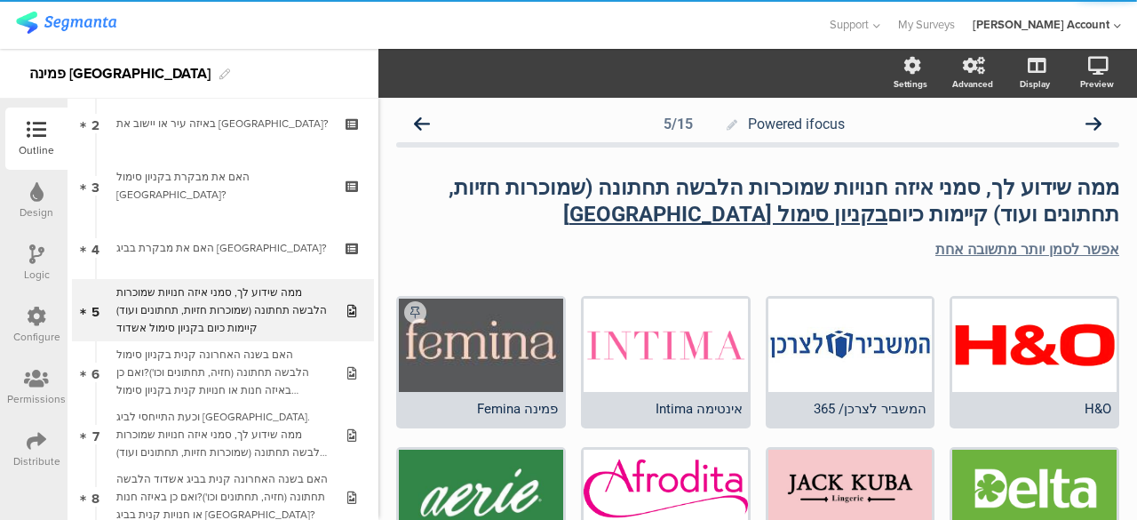
scroll to position [140, 0]
